Goal: Task Accomplishment & Management: Manage account settings

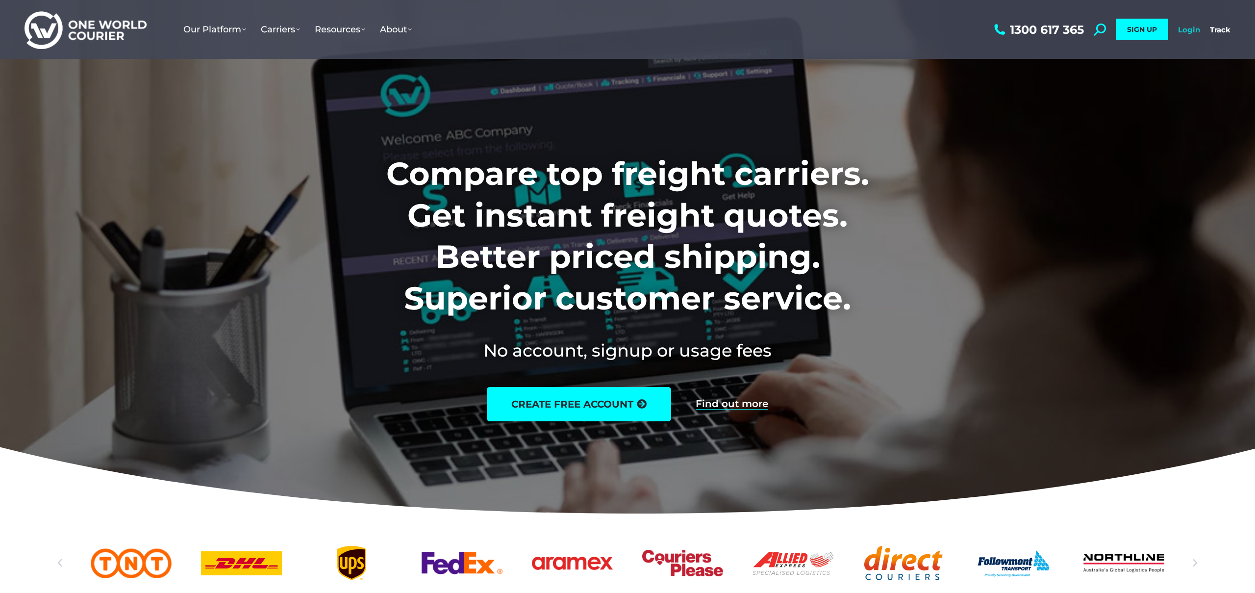
click at [1193, 33] on link "Login" at bounding box center [1189, 29] width 22 height 9
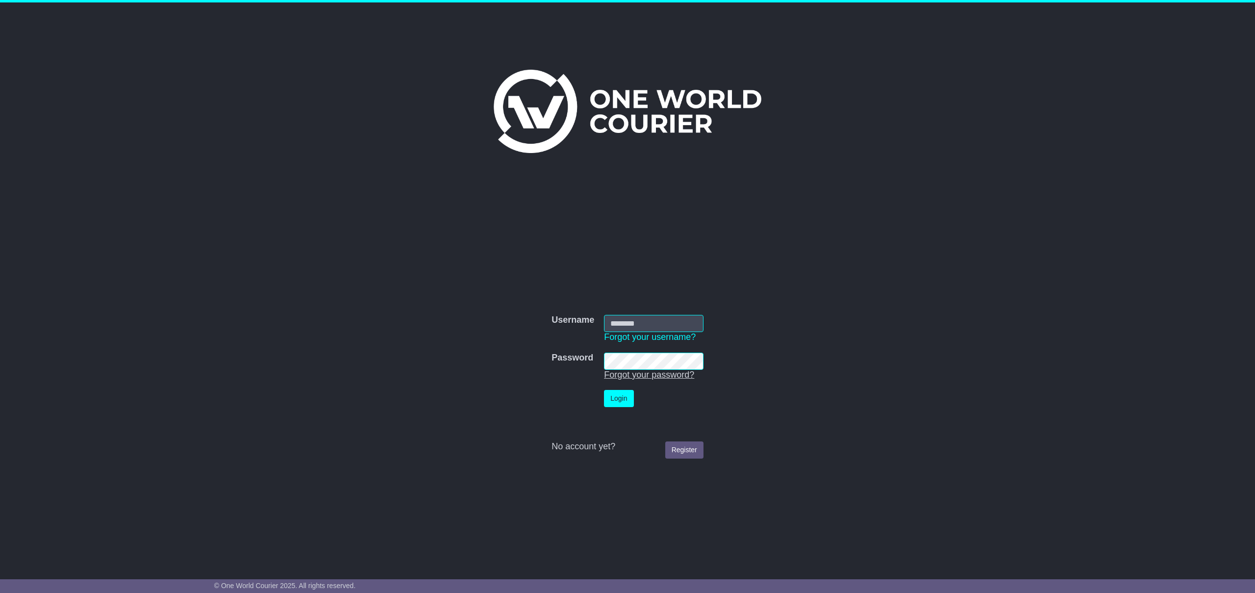
type input "**********"
click at [829, 272] on div "**********" at bounding box center [627, 379] width 502 height 358
